Goal: Navigation & Orientation: Go to known website

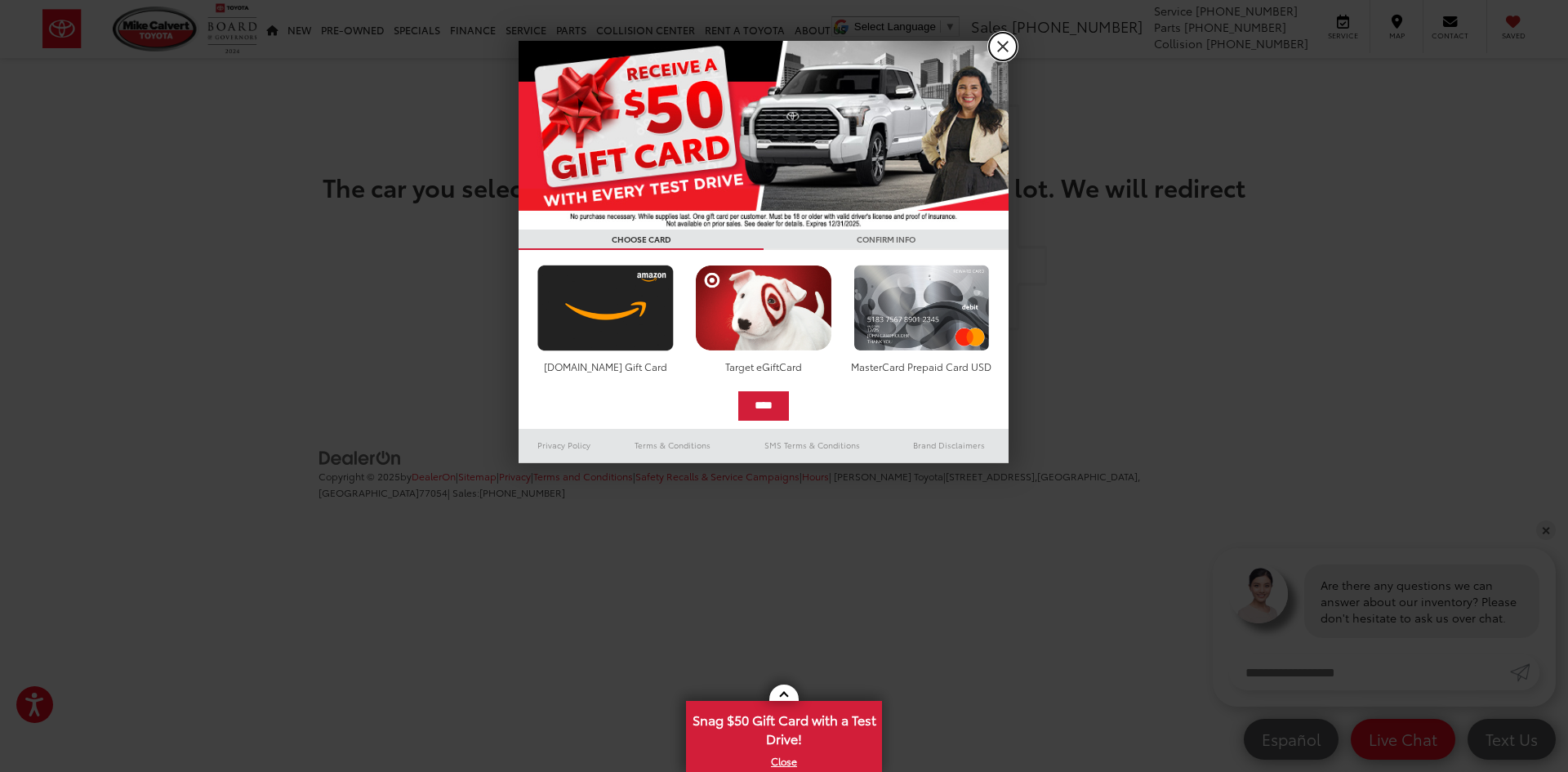
click at [1003, 46] on link "X" at bounding box center [1003, 46] width 28 height 28
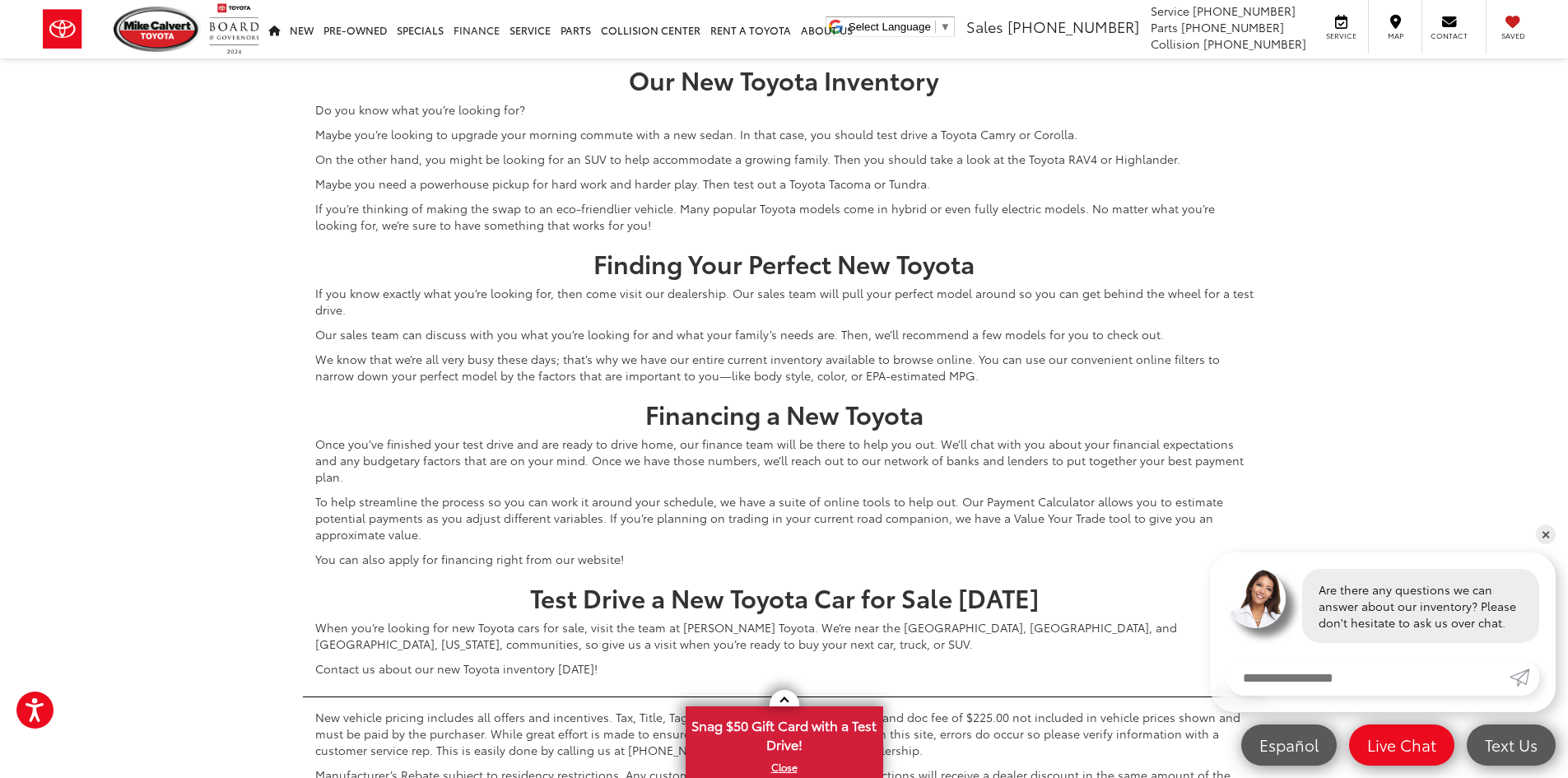
scroll to position [7241, 0]
